Goal: Information Seeking & Learning: Learn about a topic

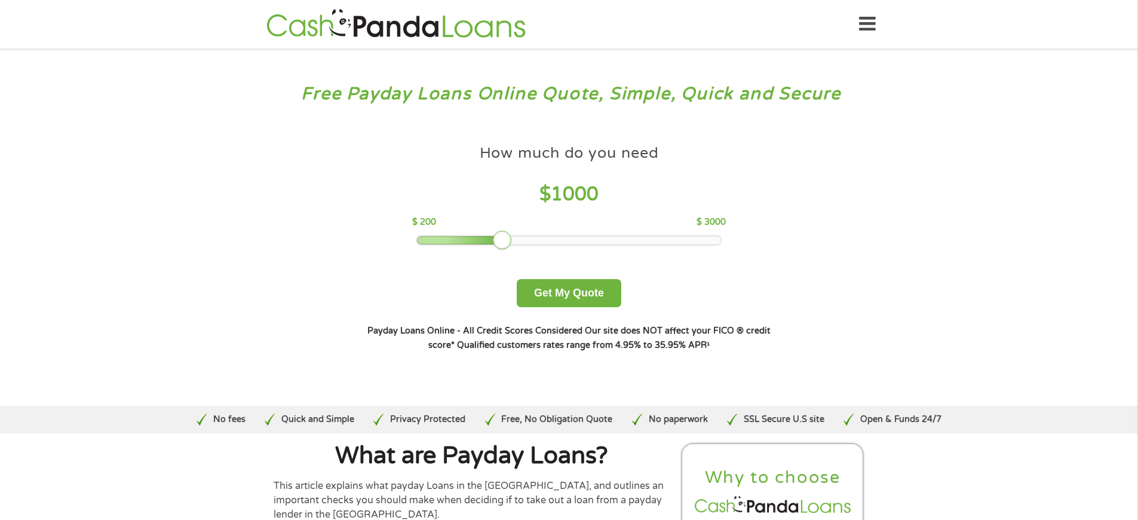
scroll to position [3915, 0]
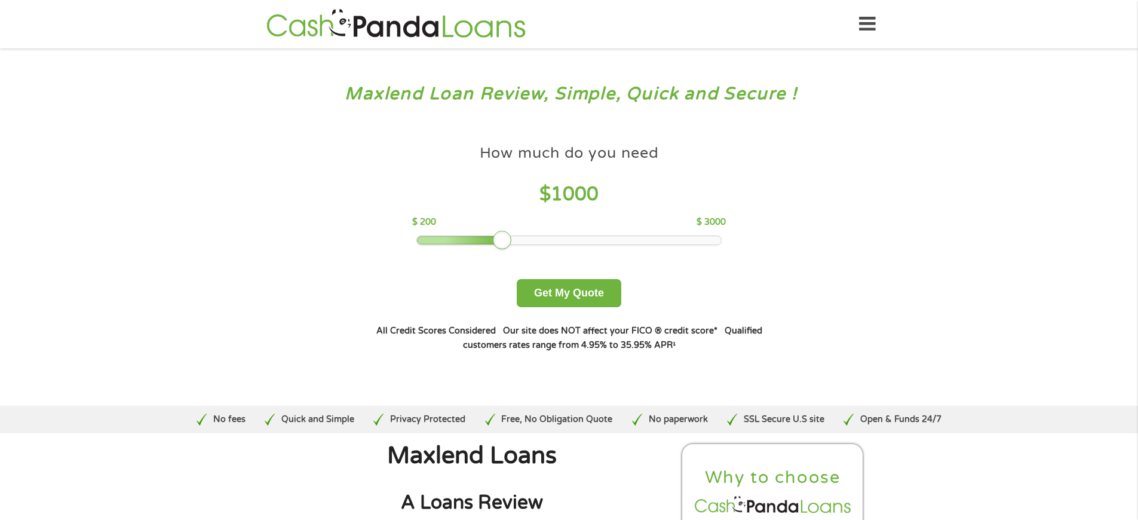
scroll to position [4142, 0]
